Goal: Task Accomplishment & Management: Complete application form

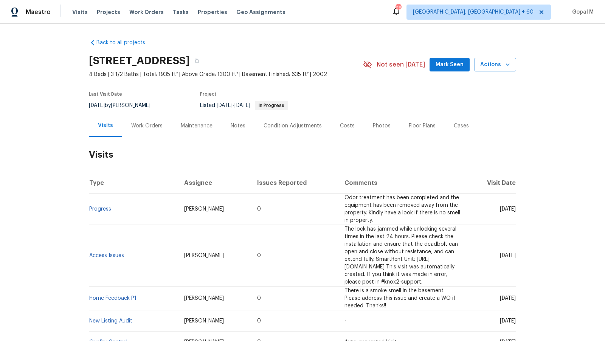
click at [153, 128] on div "Work Orders" at bounding box center [146, 126] width 31 height 8
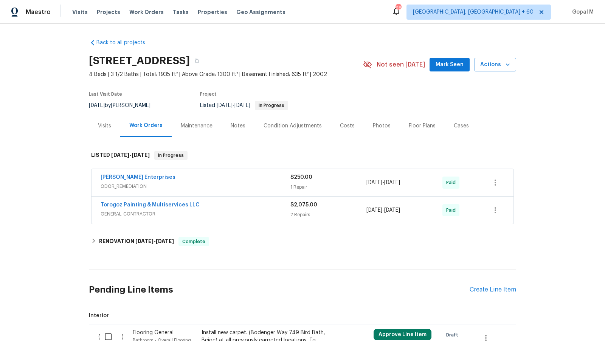
click at [106, 125] on div "Visits" at bounding box center [104, 126] width 13 height 8
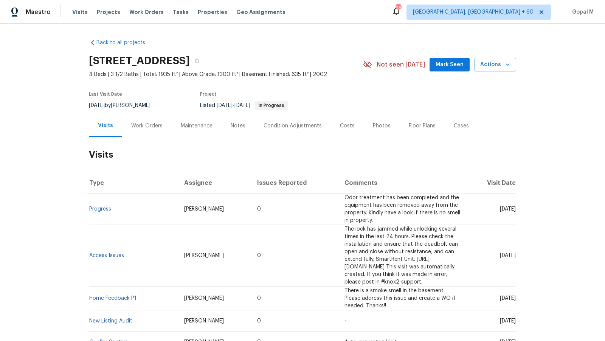
click at [454, 126] on div "Cases" at bounding box center [461, 126] width 15 height 8
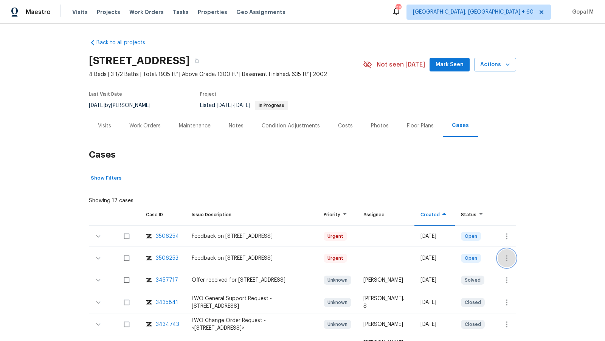
click at [504, 255] on icon "button" at bounding box center [506, 258] width 9 height 9
click at [511, 257] on li "Create a visit" at bounding box center [536, 258] width 78 height 12
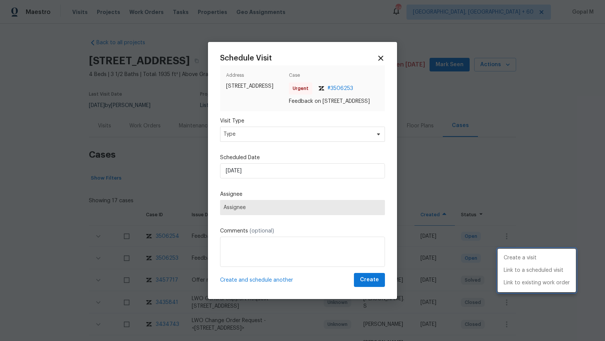
click at [315, 132] on div at bounding box center [302, 170] width 605 height 341
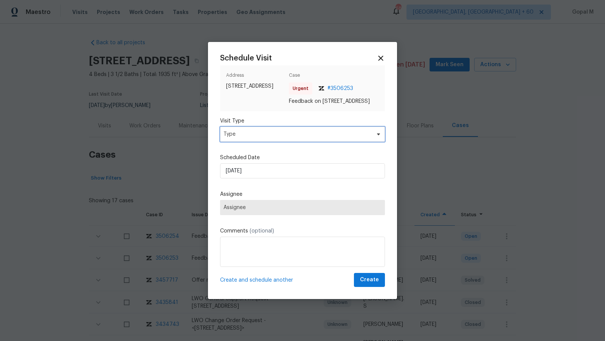
click at [315, 132] on span "Type" at bounding box center [302, 134] width 165 height 15
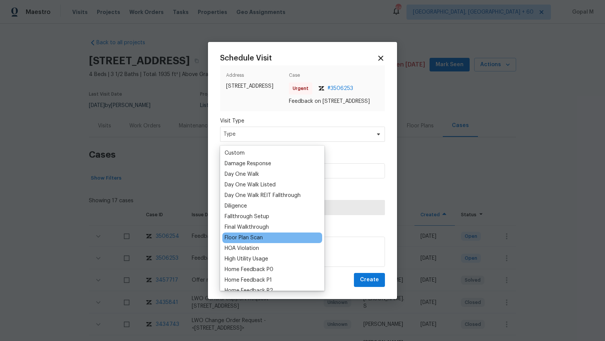
scroll to position [137, 0]
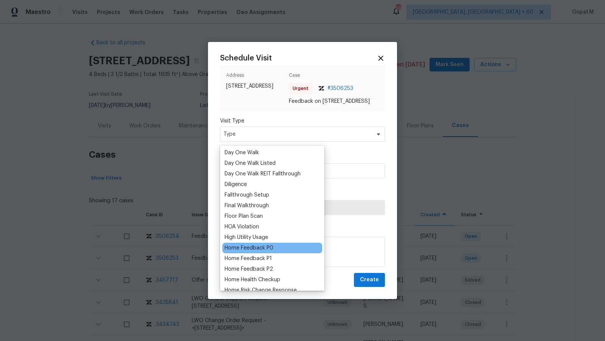
click at [262, 245] on div "Home Feedback P0" at bounding box center [249, 248] width 49 height 8
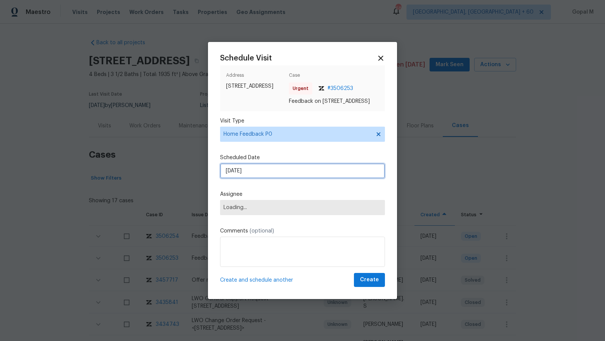
click at [289, 176] on input "[DATE]" at bounding box center [302, 170] width 165 height 15
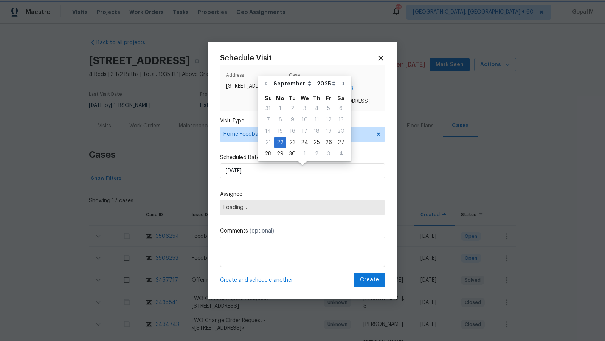
click at [295, 198] on label "Assignee" at bounding box center [302, 195] width 165 height 8
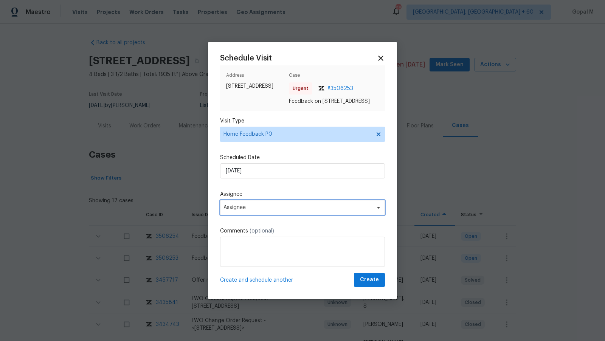
click at [282, 211] on span "Assignee" at bounding box center [297, 207] width 148 height 6
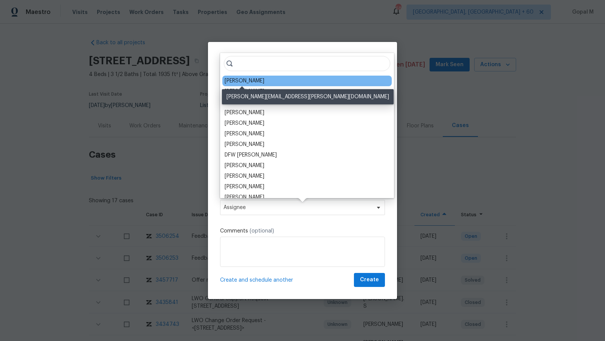
click at [248, 83] on div "[PERSON_NAME]" at bounding box center [245, 81] width 40 height 8
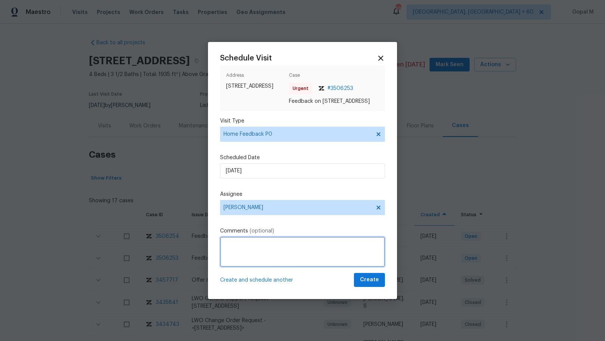
click at [239, 262] on textarea at bounding box center [302, 252] width 165 height 30
